Goal: Find specific page/section: Find specific page/section

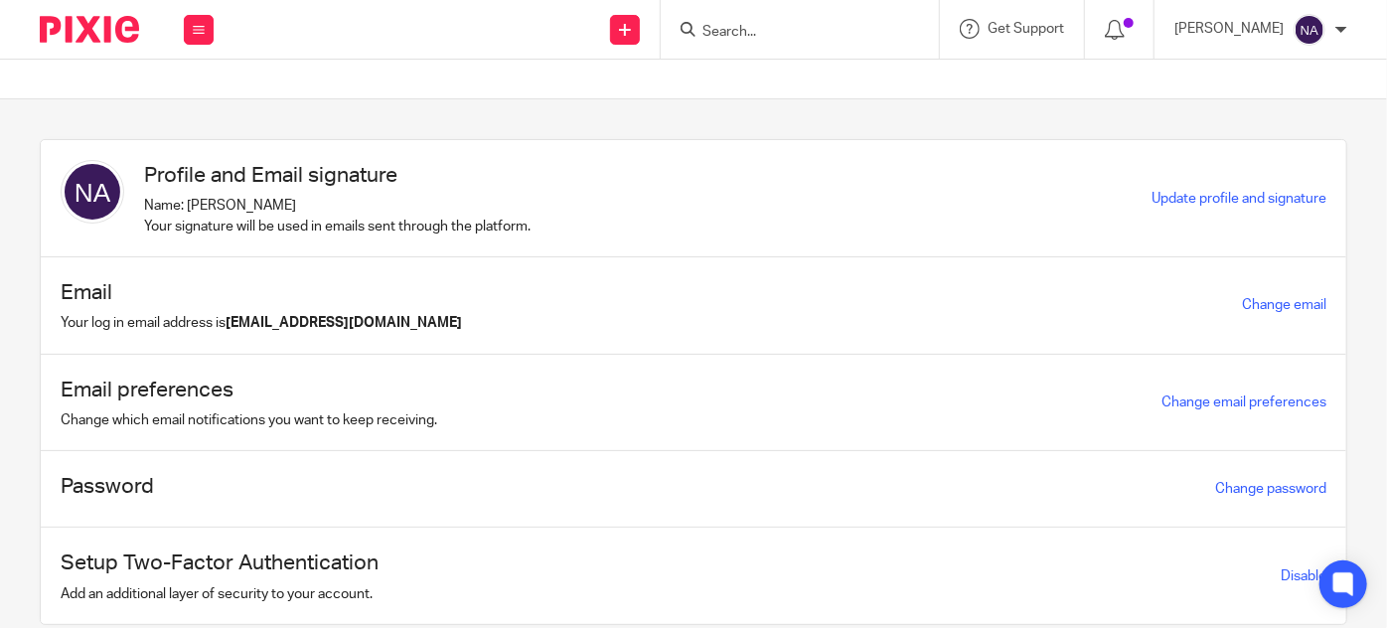
click at [772, 35] on input "Search" at bounding box center [789, 33] width 179 height 18
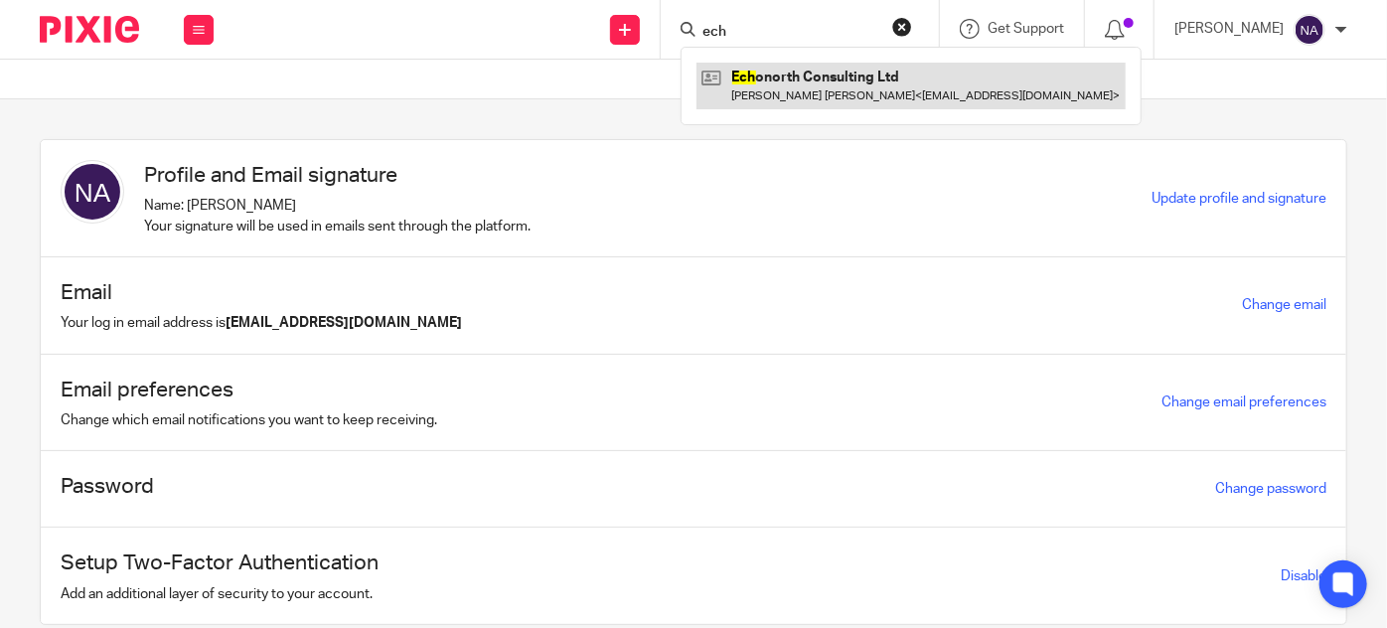
type input "ech"
click at [900, 74] on link at bounding box center [910, 86] width 429 height 46
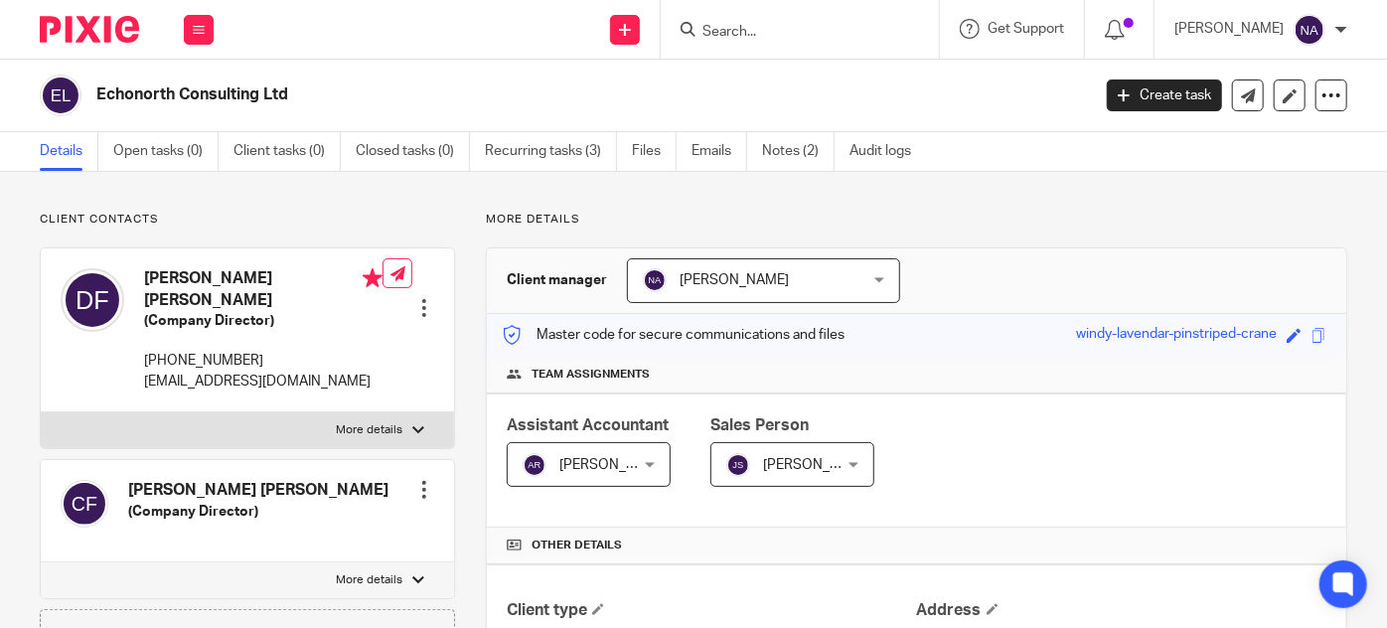
click at [800, 24] on input "Search" at bounding box center [789, 33] width 179 height 18
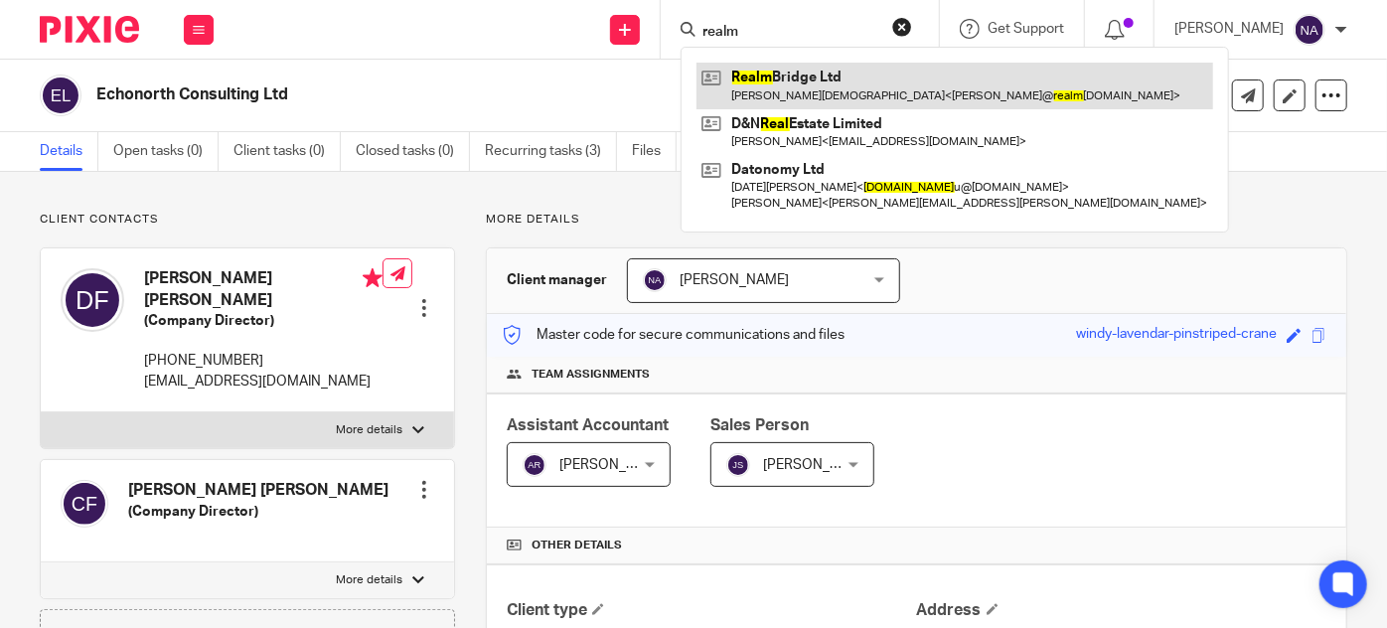
type input "realm"
click at [930, 94] on link at bounding box center [954, 86] width 517 height 46
